Goal: Navigation & Orientation: Find specific page/section

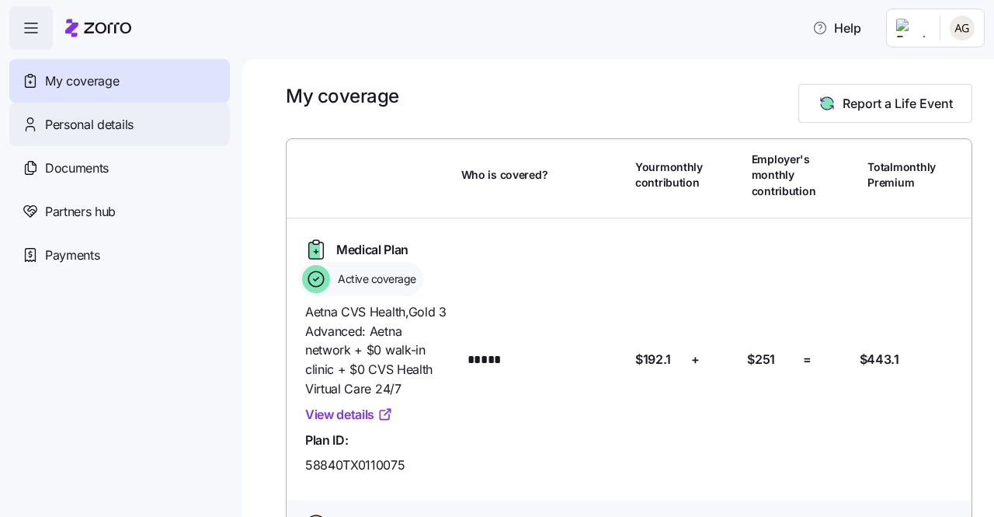
click at [134, 119] on span "Personal details" at bounding box center [89, 124] width 89 height 19
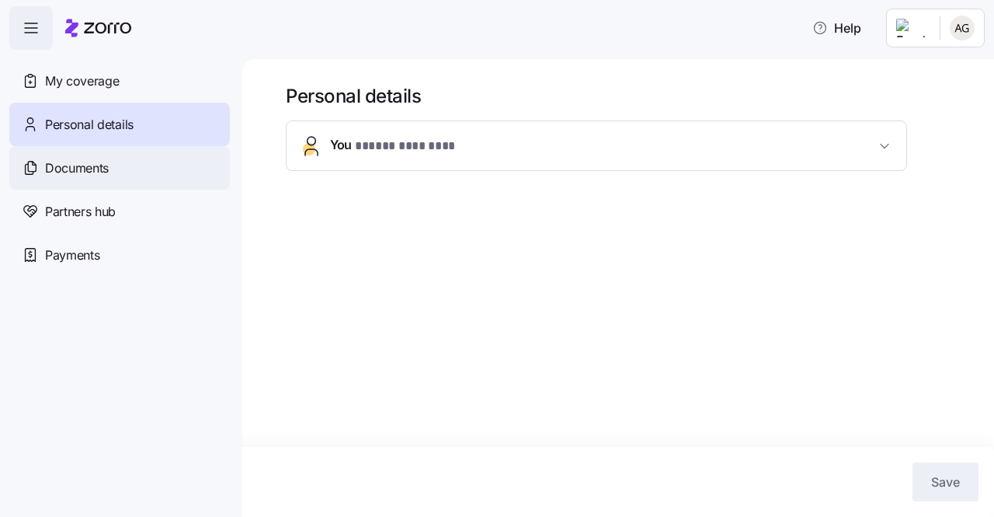
click at [123, 161] on div "Documents" at bounding box center [119, 167] width 221 height 43
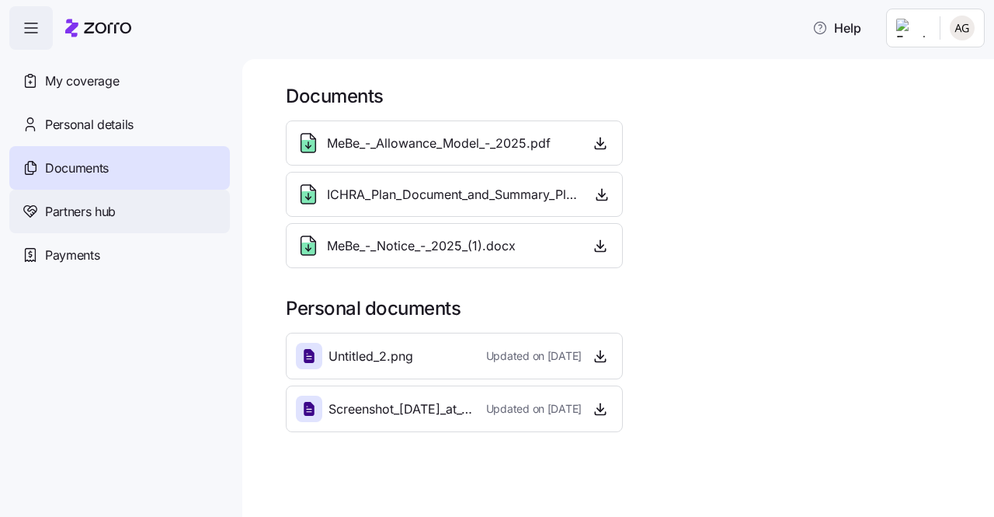
click at [126, 211] on div "Partners hub" at bounding box center [119, 211] width 221 height 43
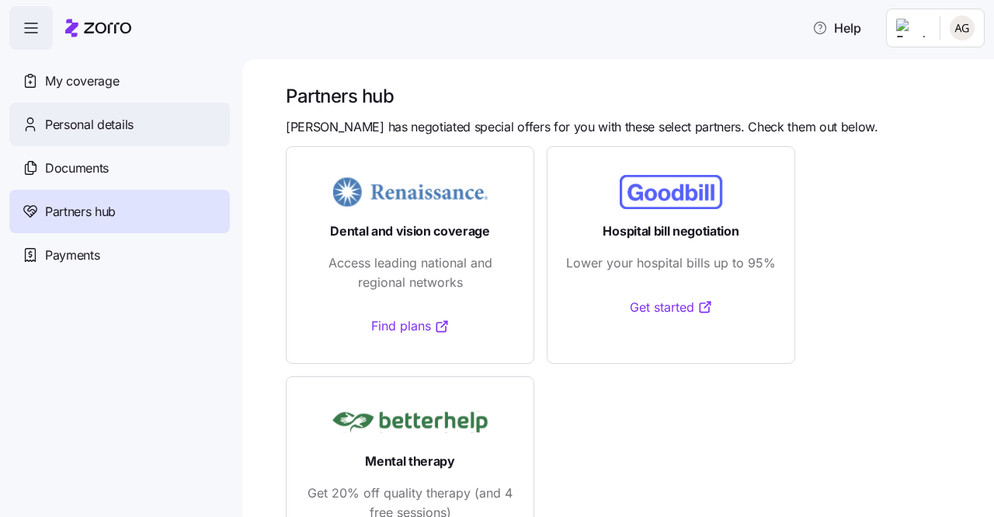
click at [86, 134] on div "Personal details" at bounding box center [119, 124] width 221 height 43
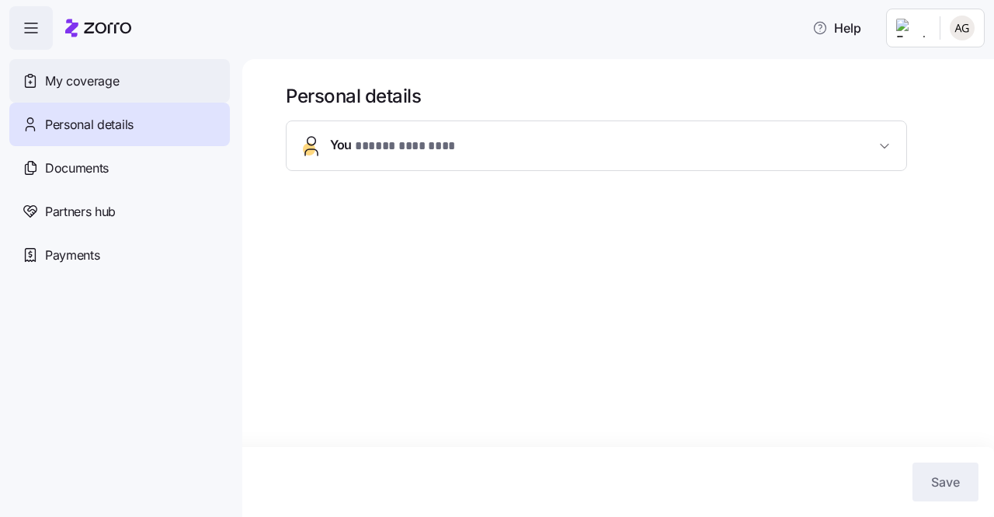
click at [90, 82] on span "My coverage" at bounding box center [82, 80] width 74 height 19
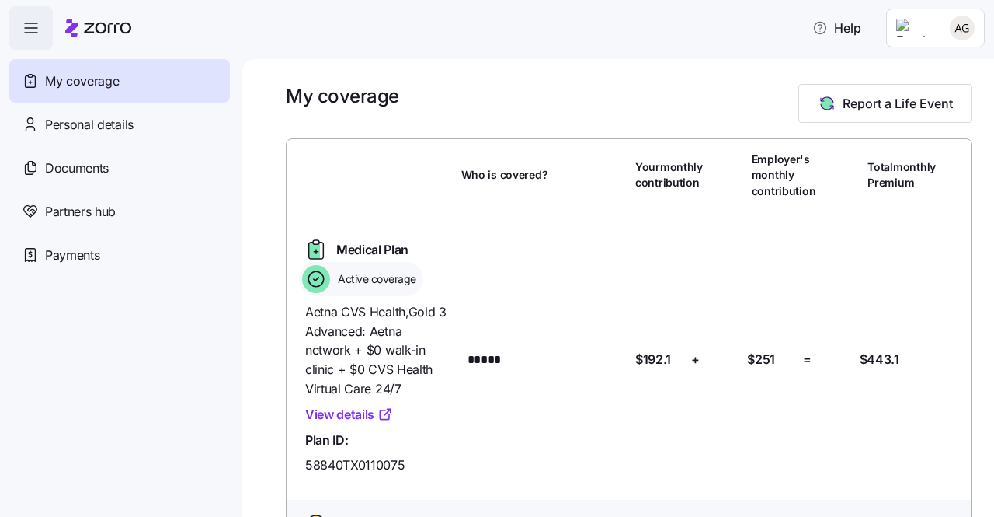
scroll to position [51, 0]
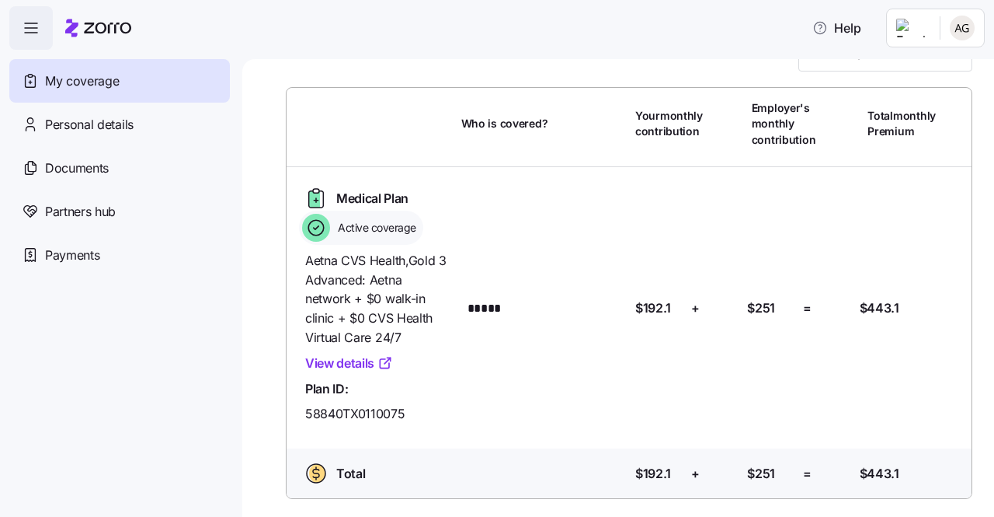
click at [356, 364] on link "View details" at bounding box center [349, 362] width 88 height 19
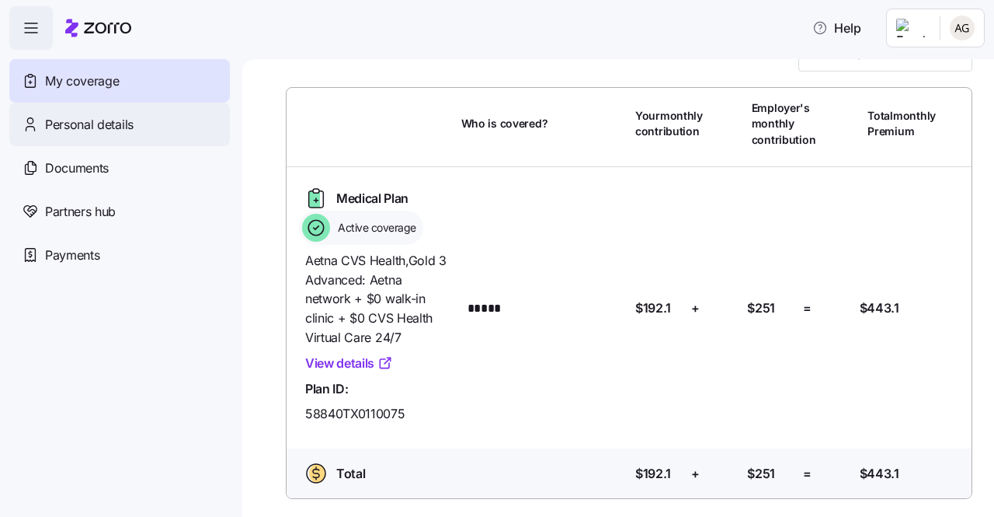
click at [120, 119] on span "Personal details" at bounding box center [89, 124] width 89 height 19
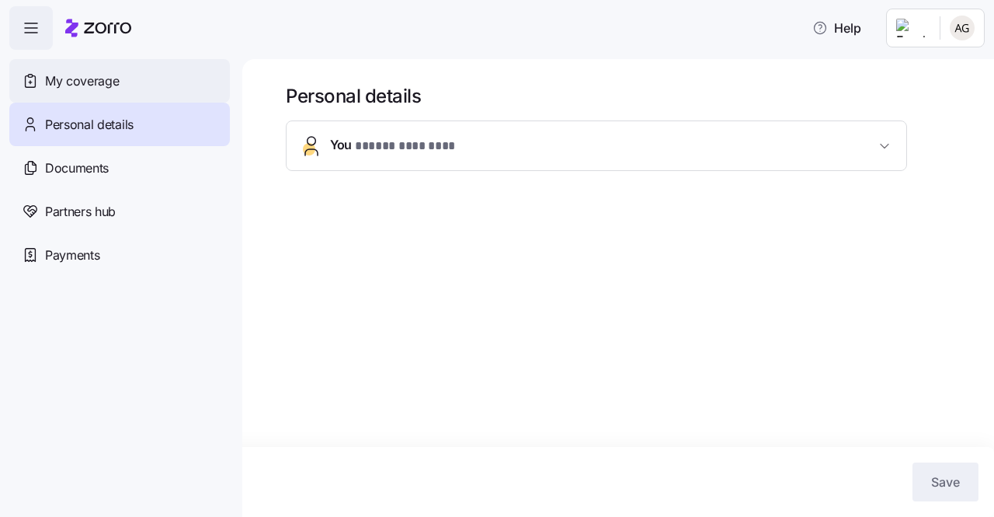
click at [101, 82] on span "My coverage" at bounding box center [82, 80] width 74 height 19
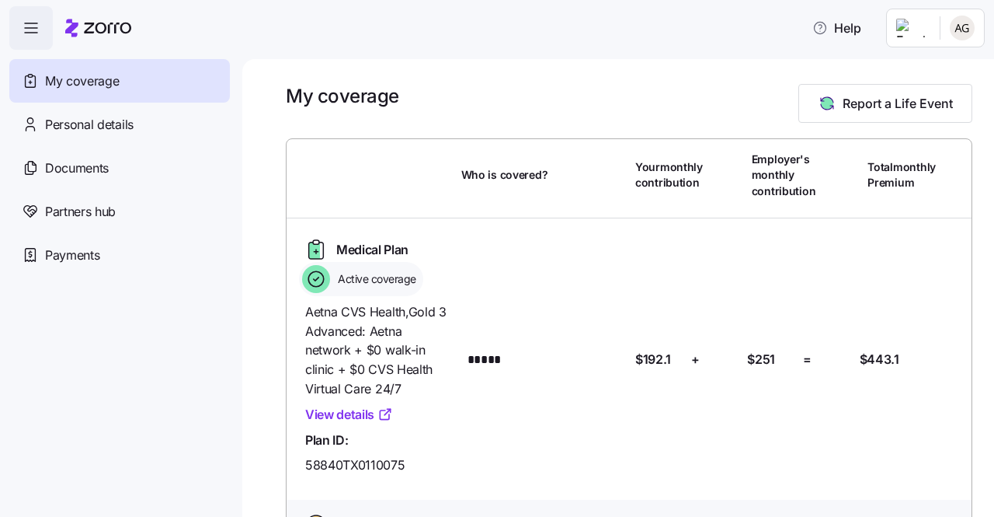
click at [20, 40] on span "button" at bounding box center [31, 28] width 42 height 42
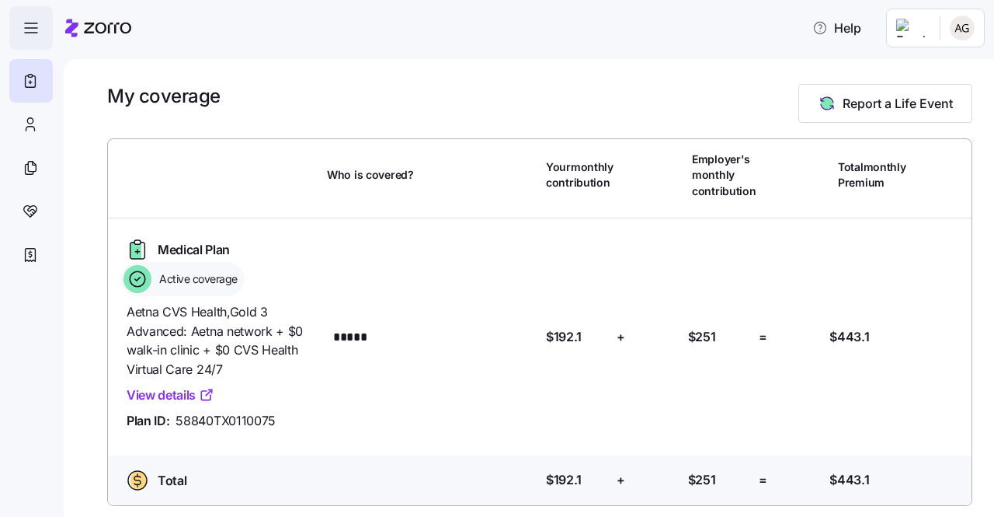
click at [20, 40] on span "button" at bounding box center [31, 28] width 42 height 42
